Goal: Task Accomplishment & Management: Use online tool/utility

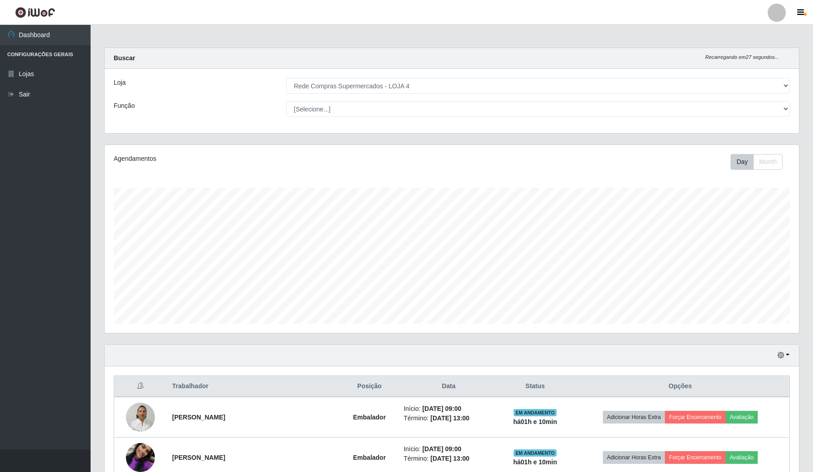
select select "159"
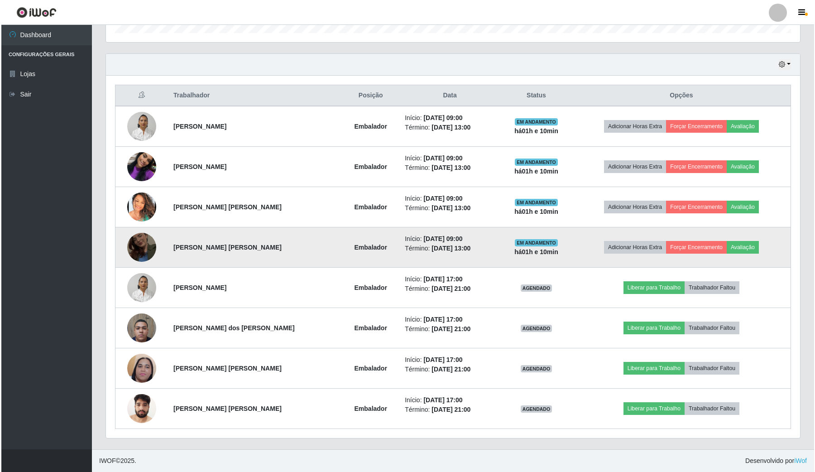
scroll to position [188, 694]
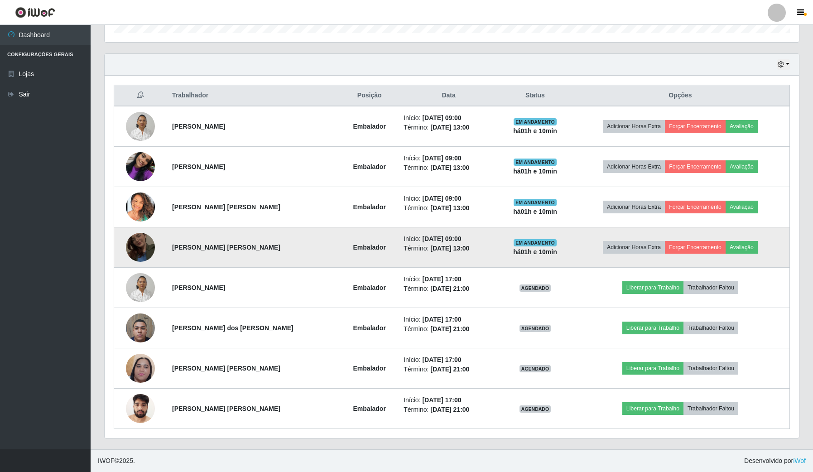
click at [157, 244] on td at bounding box center [140, 247] width 53 height 40
click at [132, 245] on img at bounding box center [140, 247] width 29 height 52
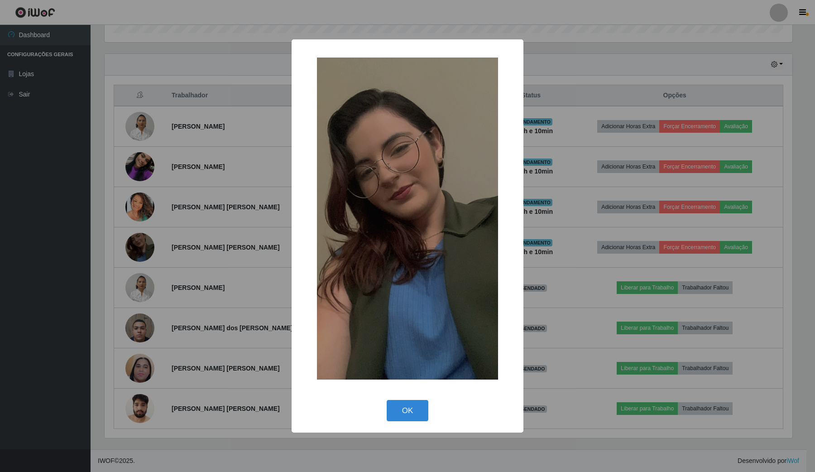
click at [224, 236] on div "× OK Cancel" at bounding box center [407, 236] width 815 height 472
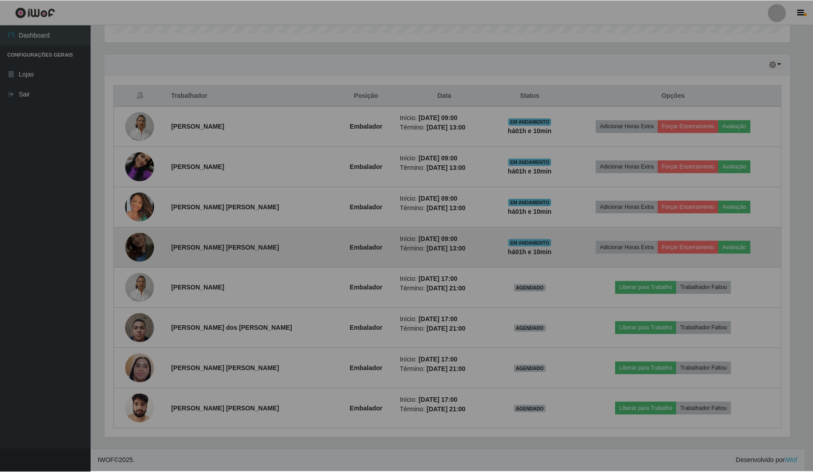
scroll to position [188, 694]
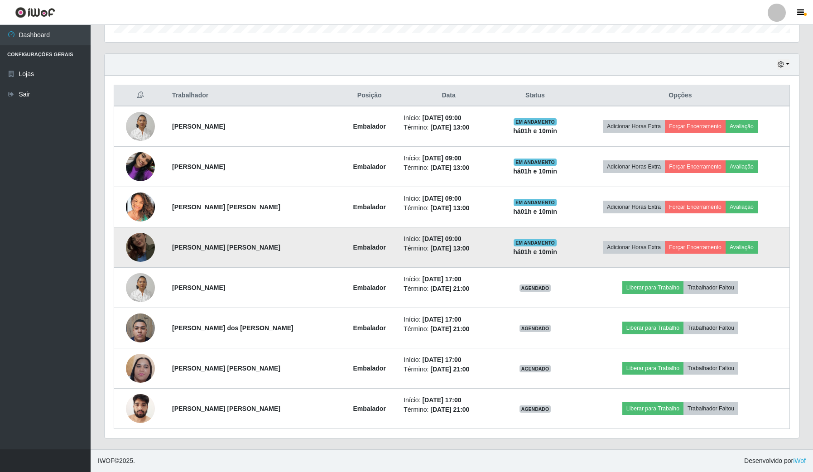
click at [143, 240] on img at bounding box center [140, 247] width 29 height 52
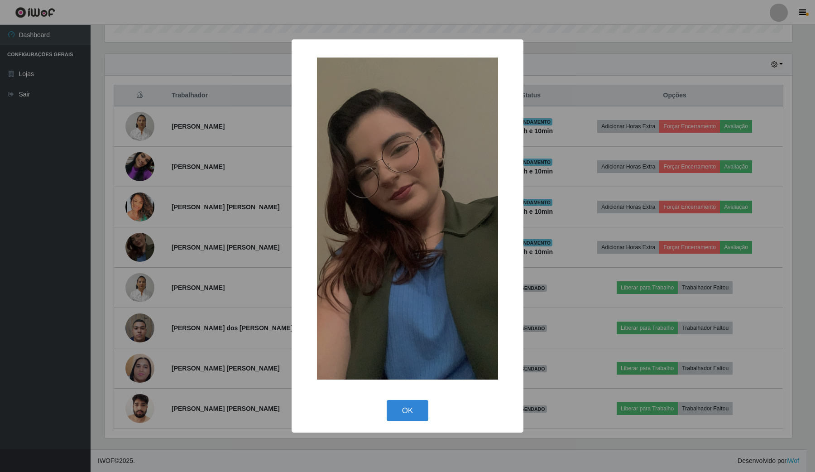
click at [245, 202] on div "× OK Cancel" at bounding box center [407, 236] width 815 height 472
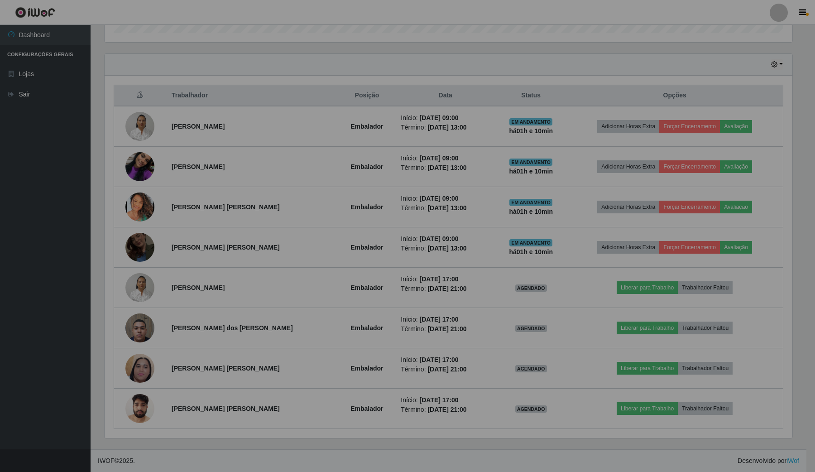
scroll to position [188, 694]
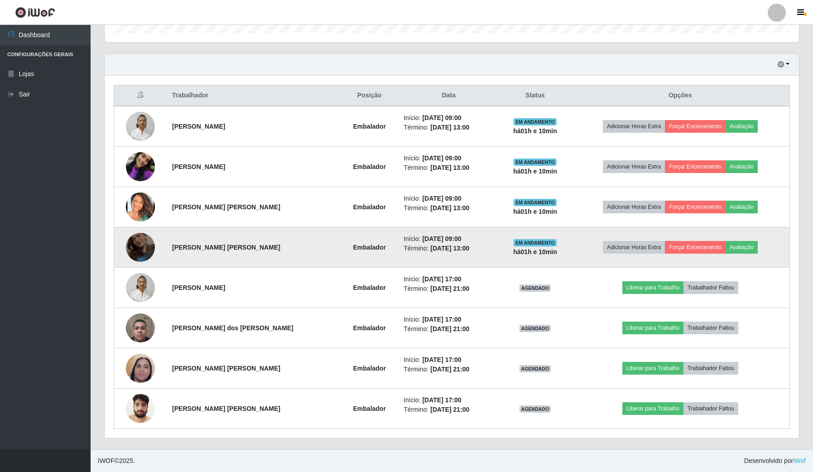
click at [144, 229] on td at bounding box center [140, 247] width 53 height 40
click at [144, 238] on img at bounding box center [140, 247] width 29 height 52
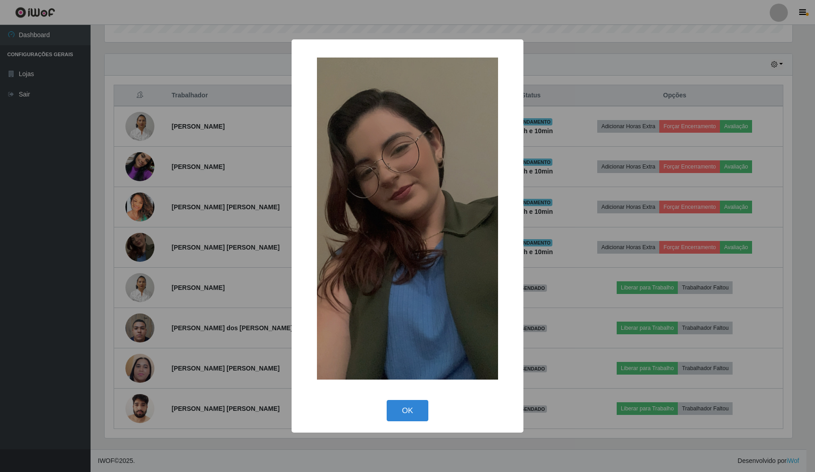
click at [180, 150] on div "× OK Cancel" at bounding box center [407, 236] width 815 height 472
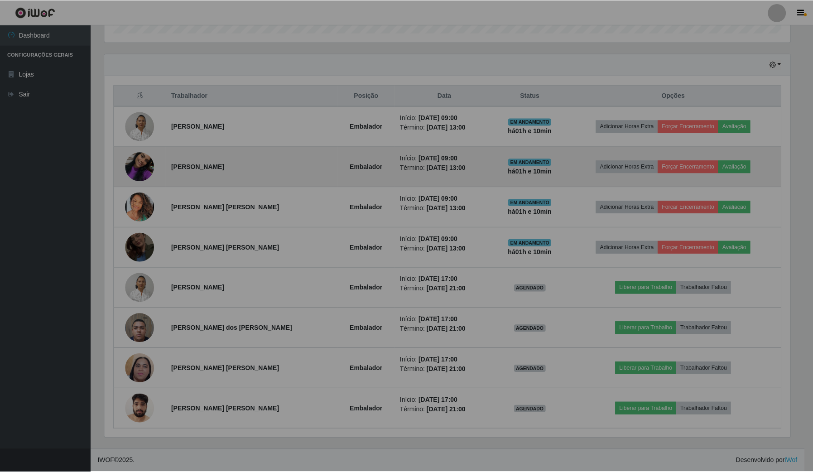
scroll to position [188, 694]
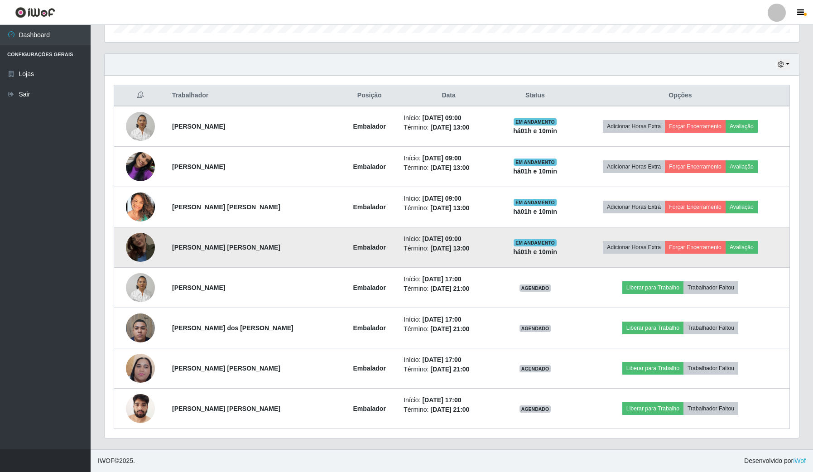
click at [141, 235] on img at bounding box center [140, 247] width 29 height 52
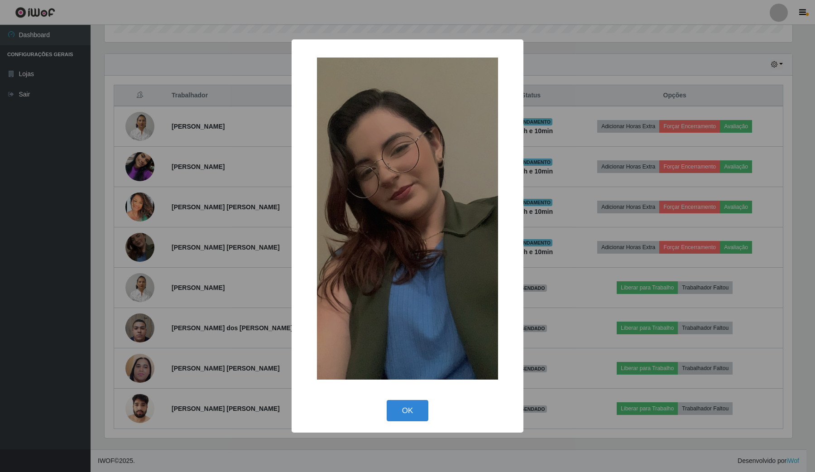
click at [190, 189] on div "× OK Cancel" at bounding box center [407, 236] width 815 height 472
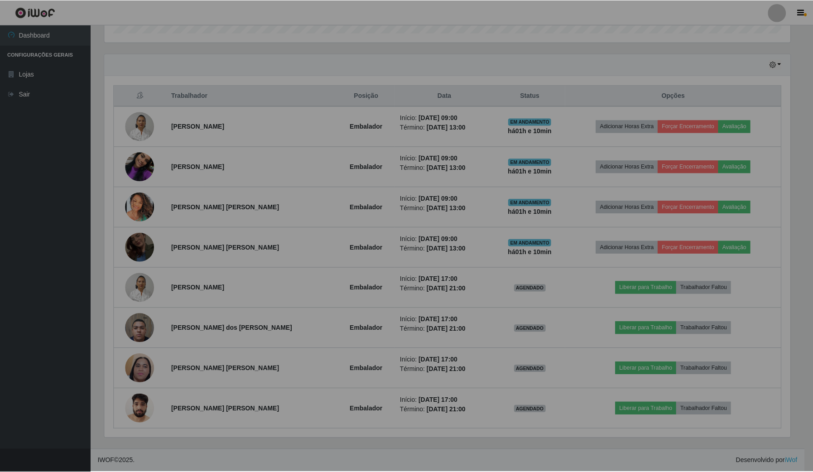
scroll to position [188, 694]
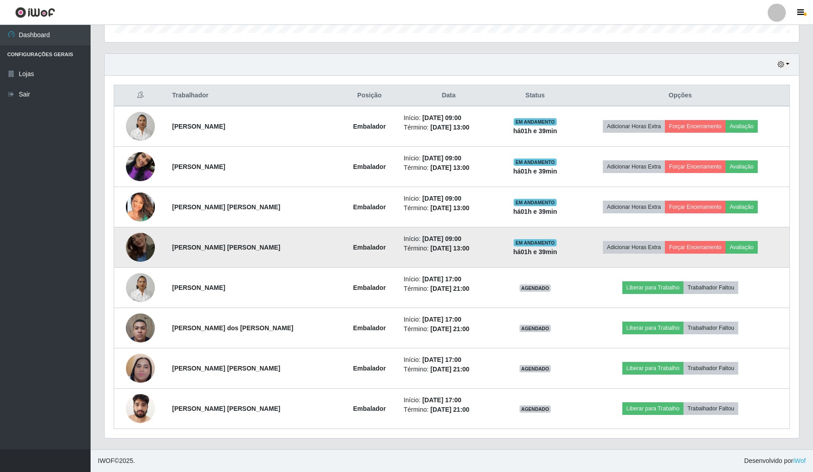
click at [155, 243] on td at bounding box center [140, 247] width 53 height 40
click at [149, 245] on img at bounding box center [140, 247] width 29 height 52
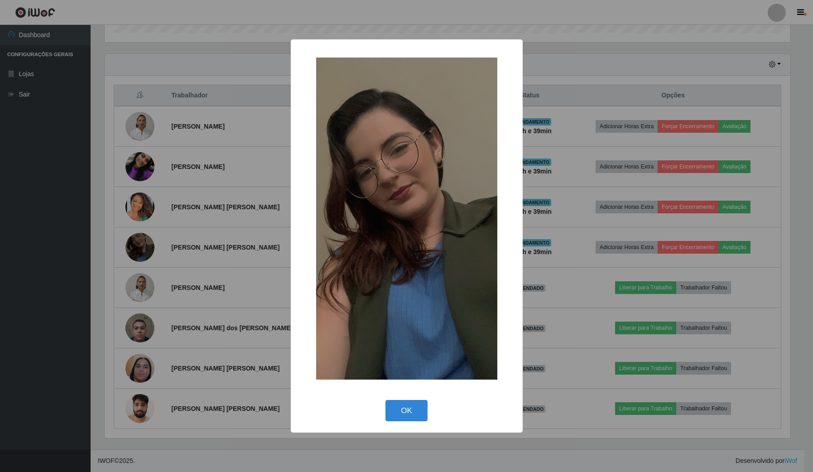
scroll to position [188, 687]
click at [207, 188] on div "× OK Cancel" at bounding box center [407, 236] width 815 height 472
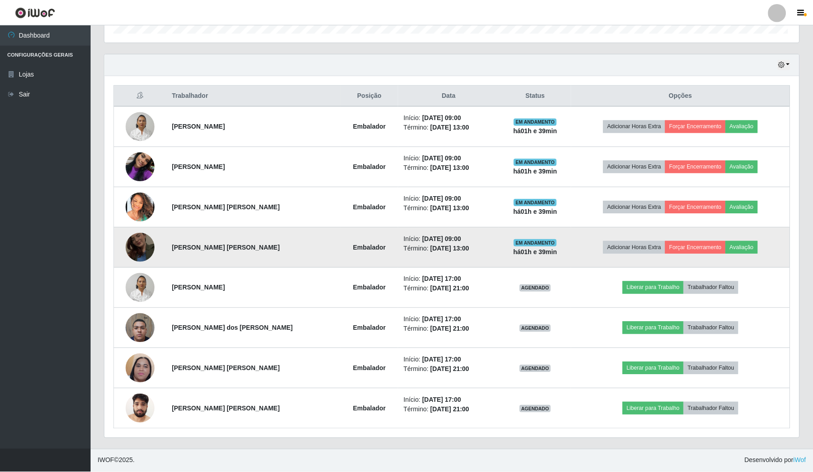
scroll to position [188, 694]
click at [141, 241] on img at bounding box center [140, 247] width 29 height 52
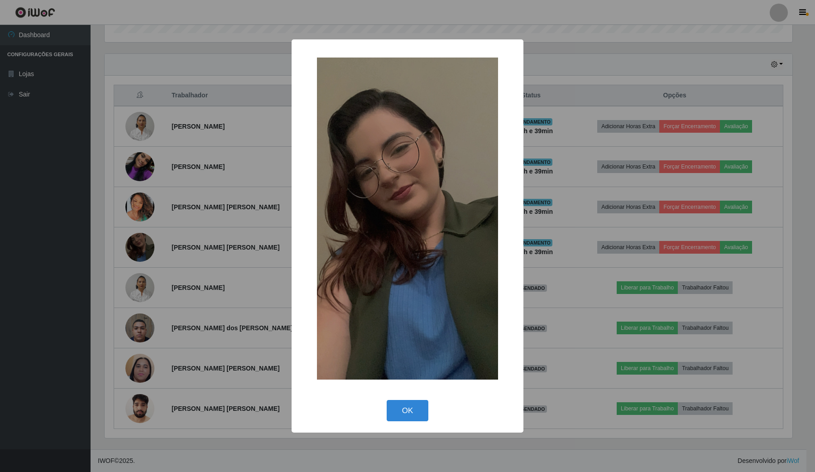
click at [193, 280] on div "× OK Cancel" at bounding box center [407, 236] width 815 height 472
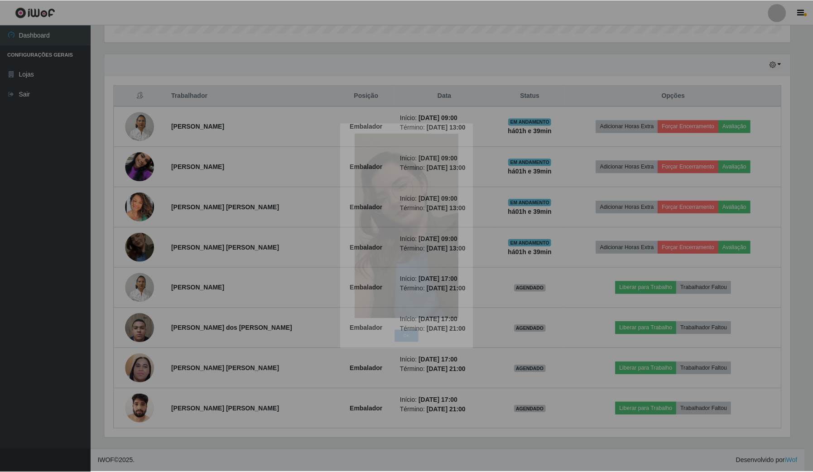
scroll to position [188, 694]
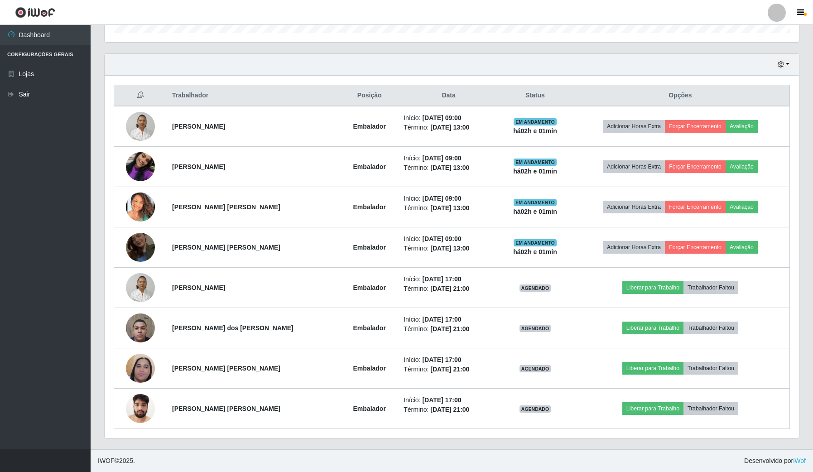
click at [14, 171] on ul "Dashboard Configurações Gerais Lojas Sair" at bounding box center [45, 237] width 91 height 424
